Goal: Task Accomplishment & Management: Manage account settings

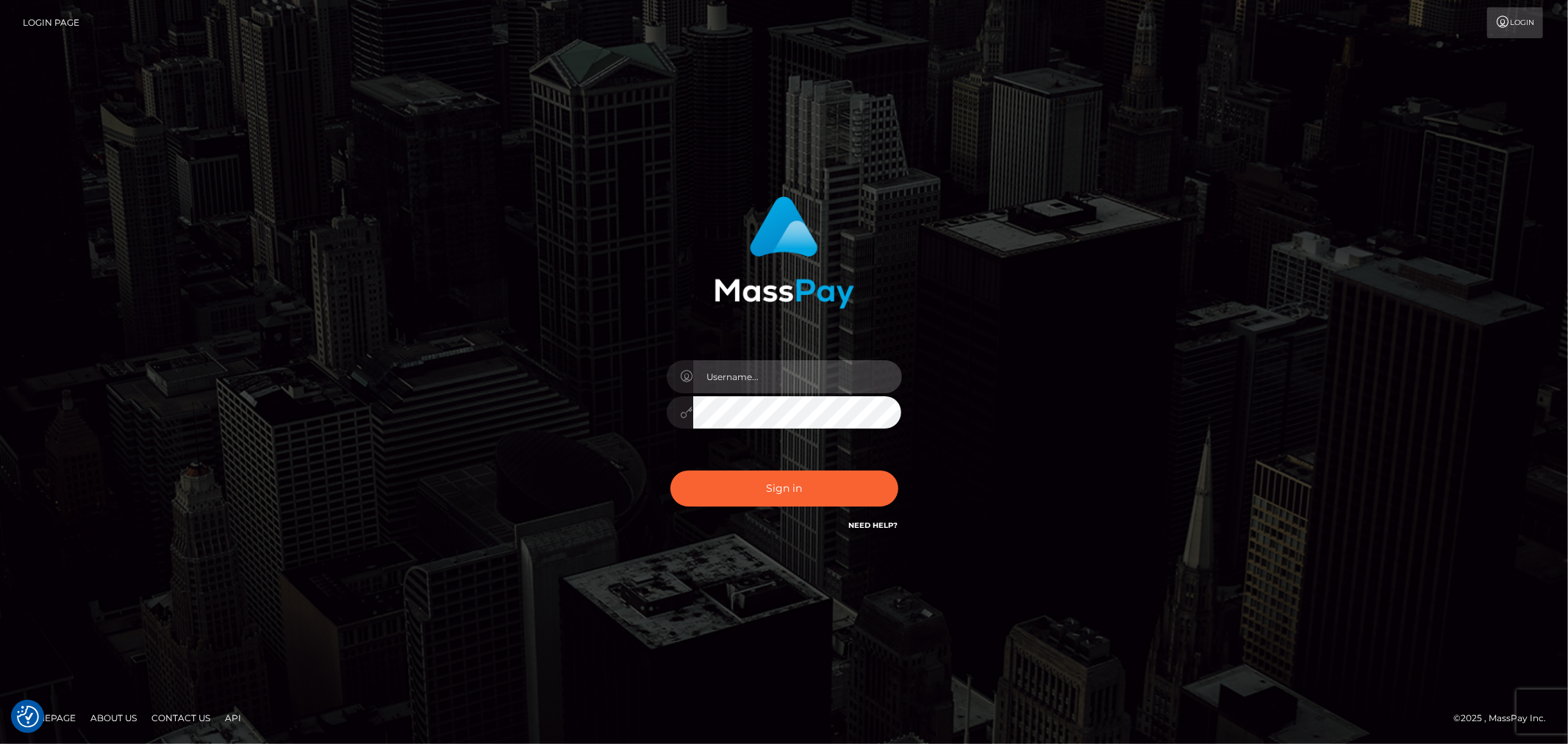
click at [823, 387] on input "text" at bounding box center [798, 377] width 209 height 33
type input "[PERSON_NAME].xcite"
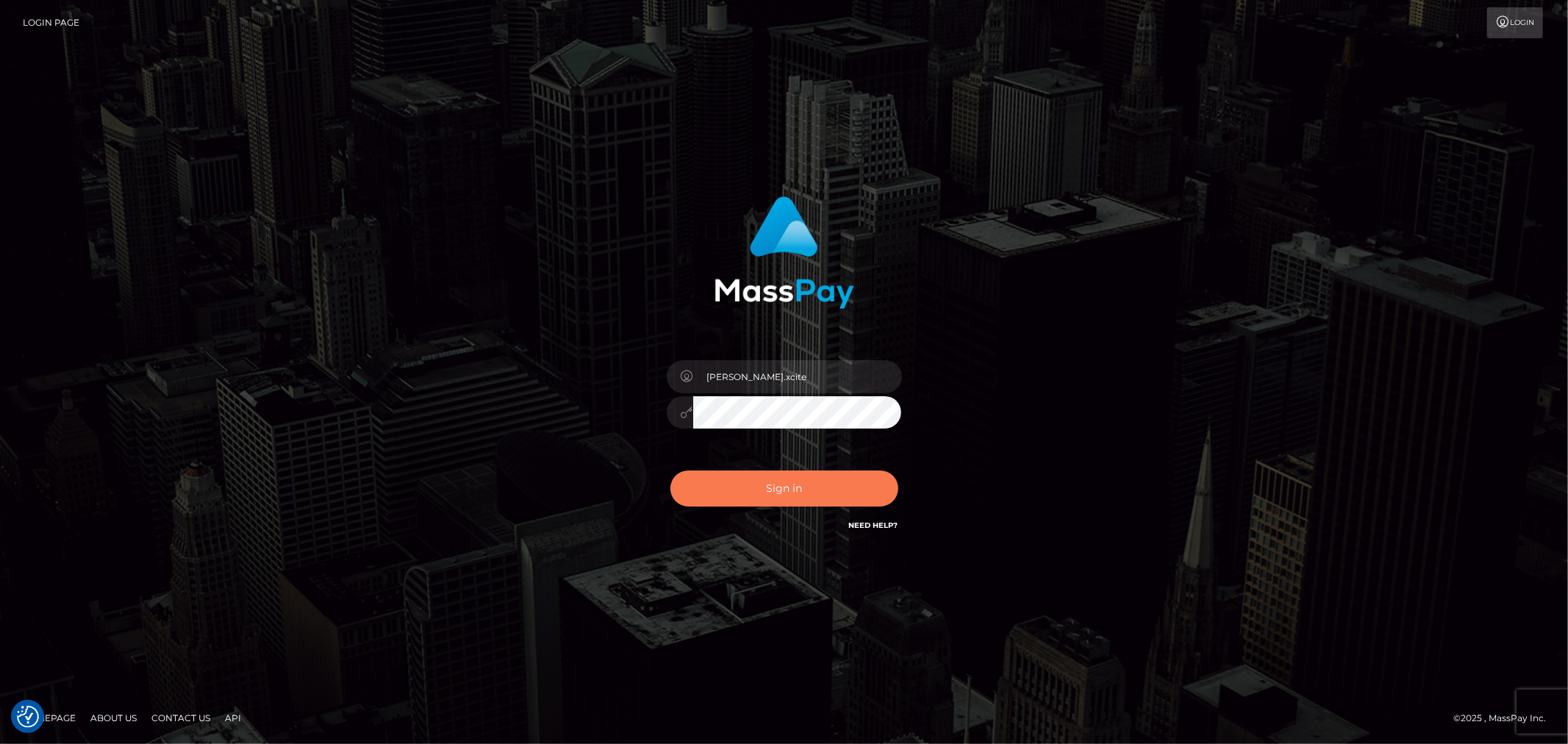
drag, startPoint x: 787, startPoint y: 493, endPoint x: 811, endPoint y: 494, distance: 24.0
click at [787, 491] on button "Sign in" at bounding box center [785, 488] width 228 height 36
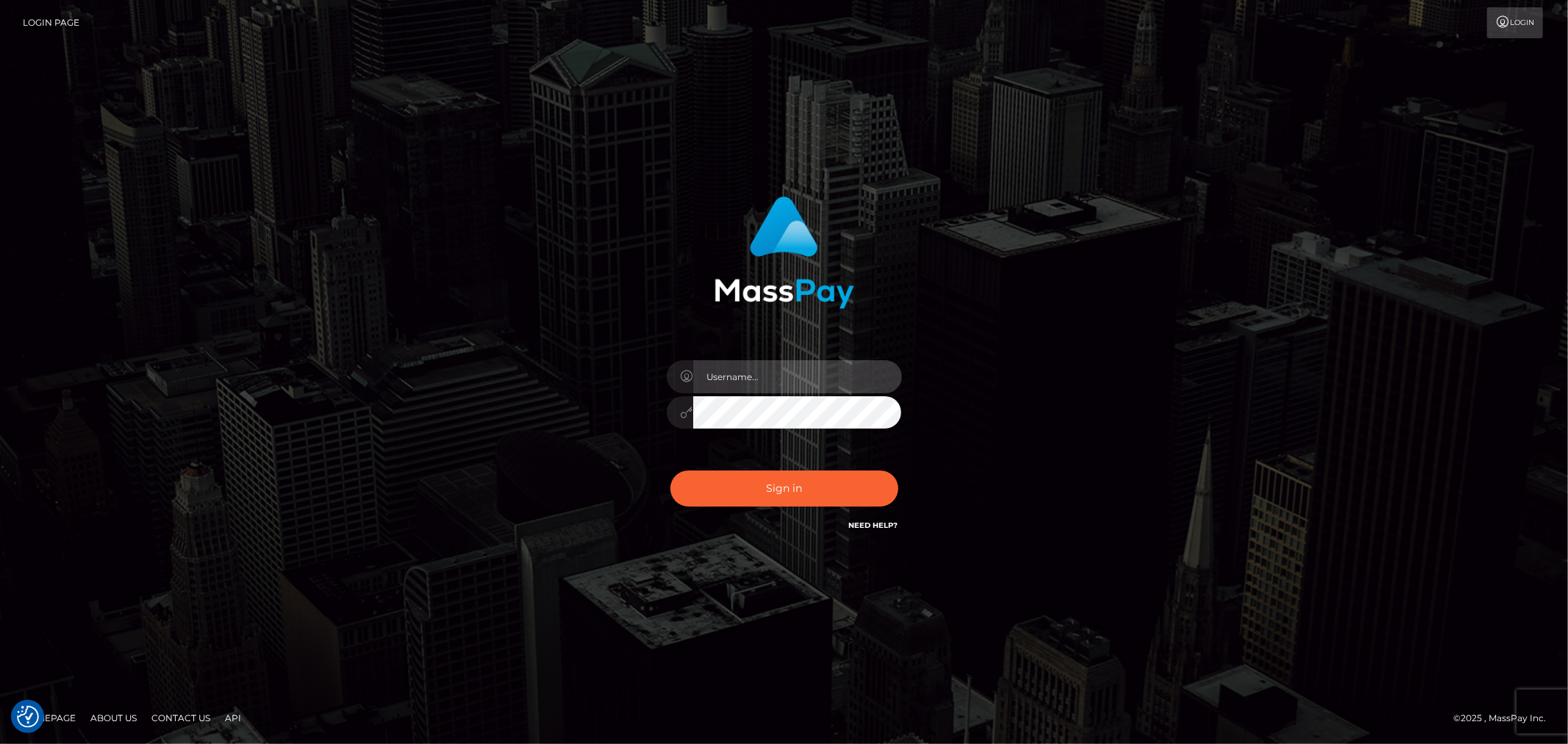
click at [809, 382] on input "text" at bounding box center [798, 377] width 209 height 33
type input "[PERSON_NAME].xcite"
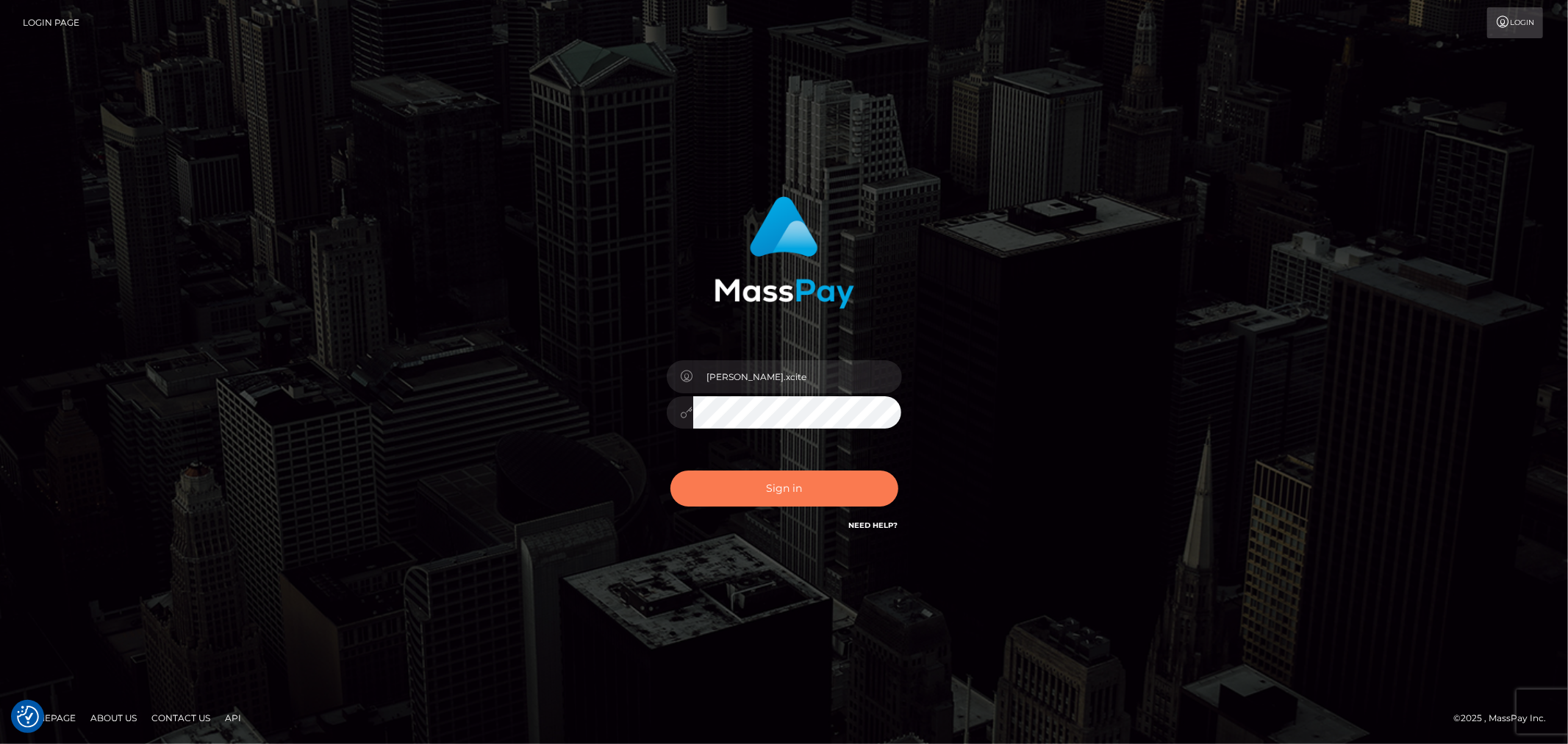
click at [809, 486] on button "Sign in" at bounding box center [785, 488] width 228 height 36
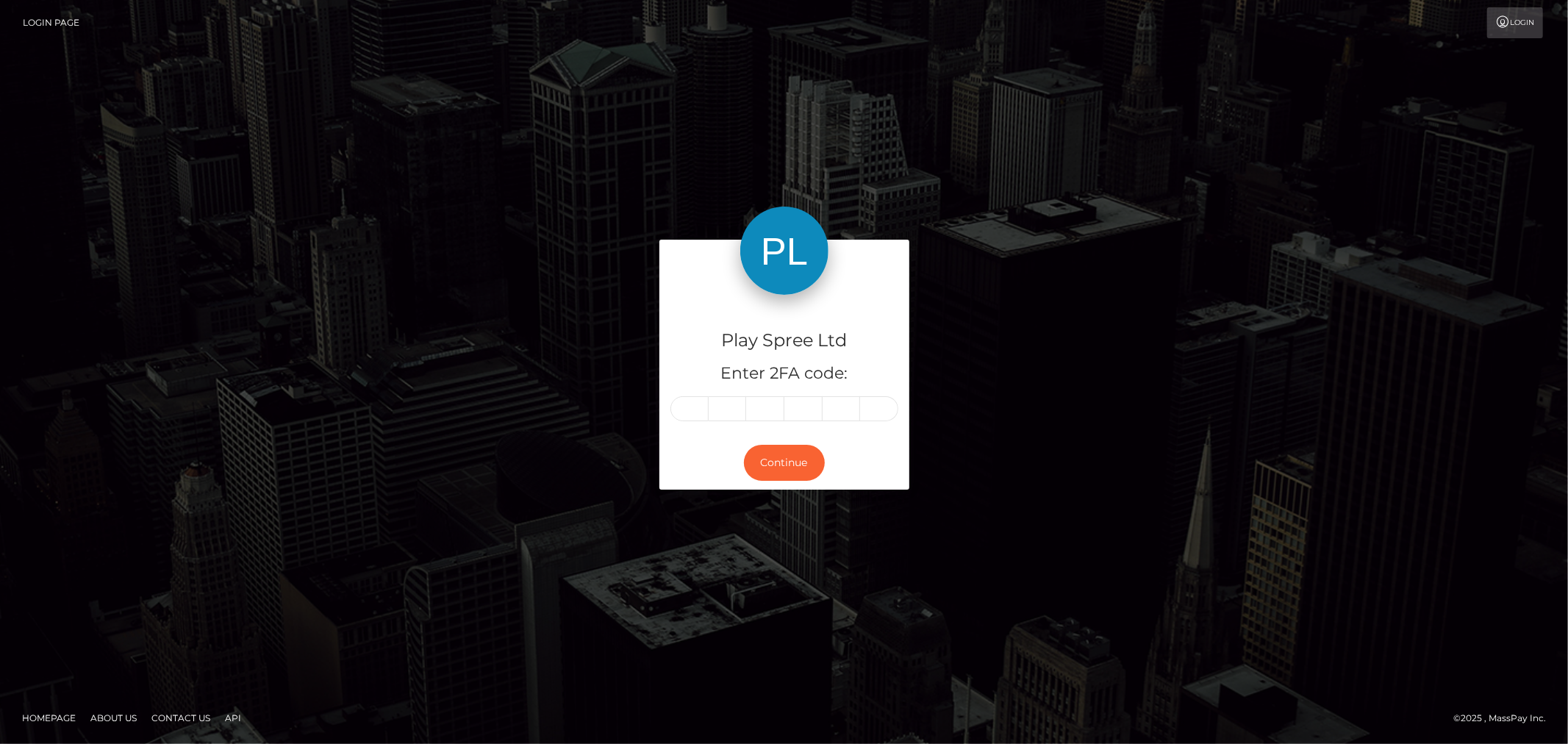
click at [1086, 561] on div "Play Spree Ltd Enter 2FA code: Continue" at bounding box center [784, 371] width 1568 height 484
click at [695, 409] on input "text" at bounding box center [690, 409] width 38 height 25
type input "0"
type input "8"
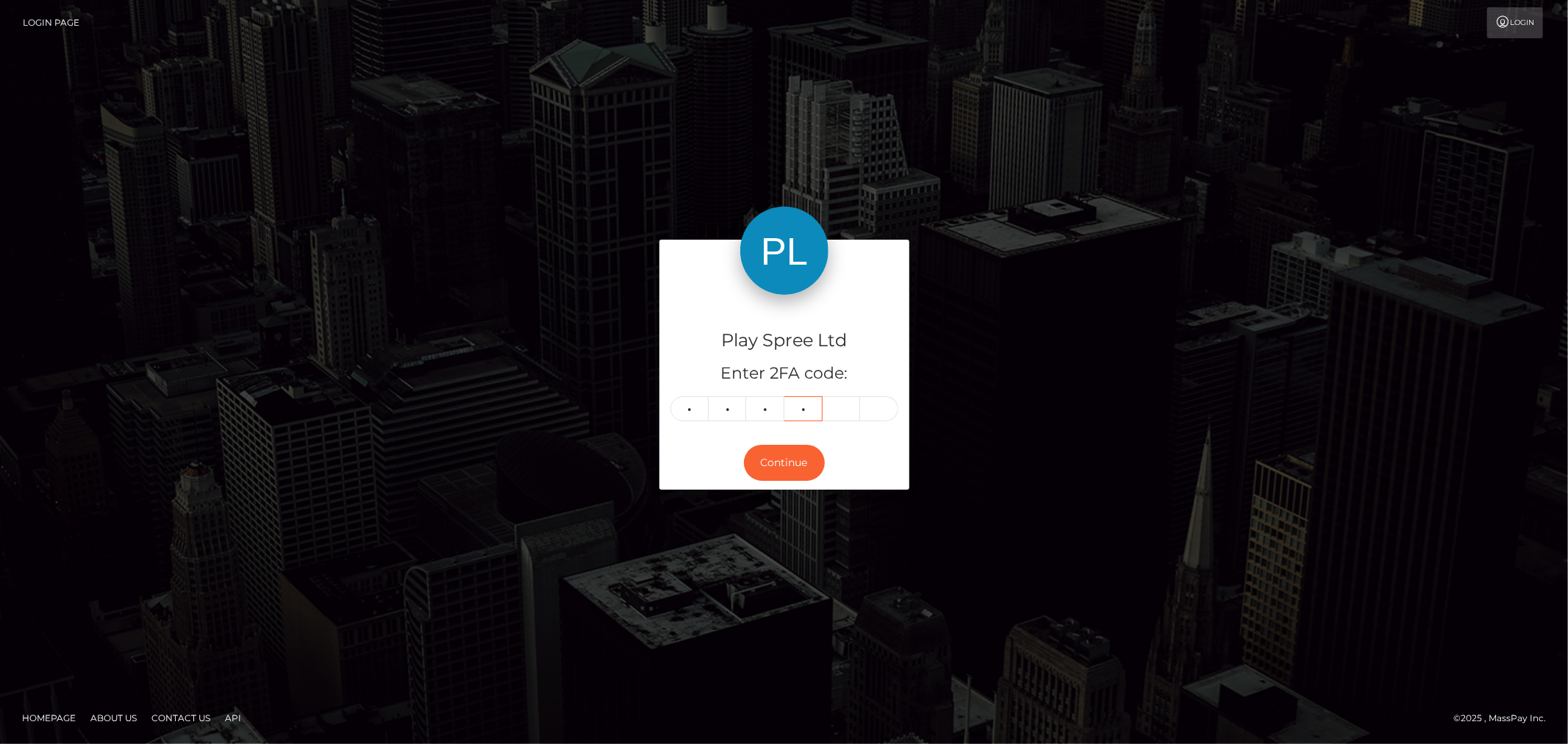
type input "6"
type input "3"
type input "1"
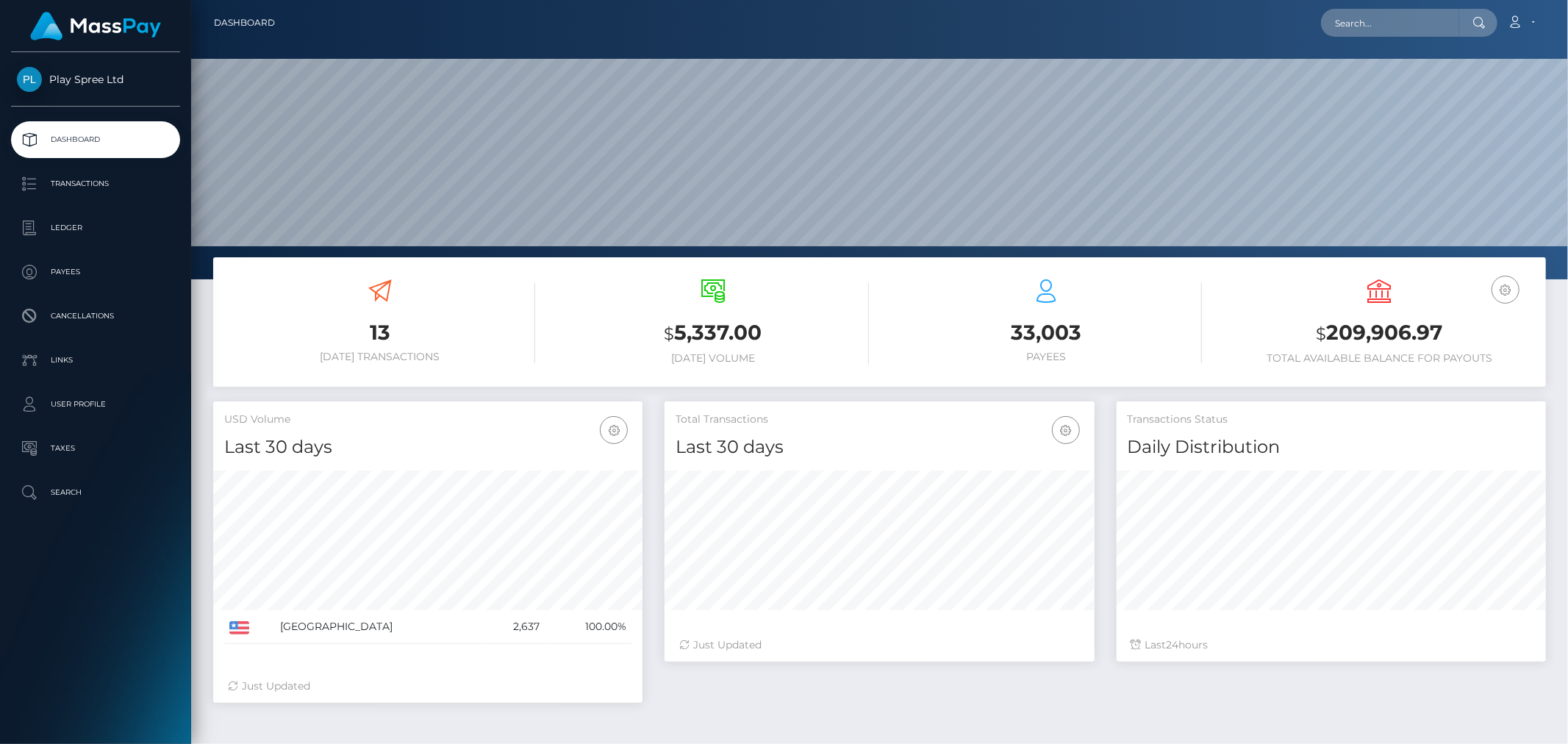
scroll to position [260, 429]
click at [1401, 315] on div "USD Balance $ 209,906.97 Total Available Balance for Payouts" at bounding box center [1380, 322] width 311 height 85
click at [1401, 317] on div "USD Balance $ 209,906.97 Total Available Balance for Payouts" at bounding box center [1380, 322] width 311 height 85
copy div "$ 209,906.97"
